Goal: Task Accomplishment & Management: Use online tool/utility

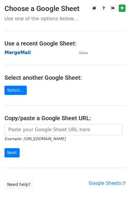
click at [24, 50] on strong "MergeMail" at bounding box center [17, 52] width 26 height 5
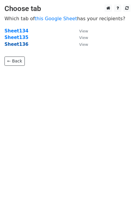
click at [17, 45] on strong "Sheet136" at bounding box center [16, 44] width 24 height 5
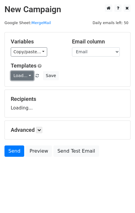
click at [26, 74] on link "Load..." at bounding box center [22, 75] width 23 height 9
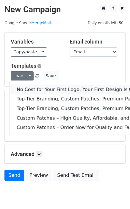
drag, startPoint x: 39, startPoint y: 83, endPoint x: 45, endPoint y: 88, distance: 7.8
click at [45, 88] on link "No Cost for Your First Logo, Your First Design Is On Us!" at bounding box center [97, 90] width 174 height 10
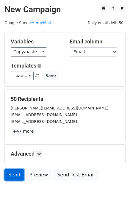
click at [16, 176] on link "Send" at bounding box center [14, 174] width 20 height 11
